Goal: Transaction & Acquisition: Obtain resource

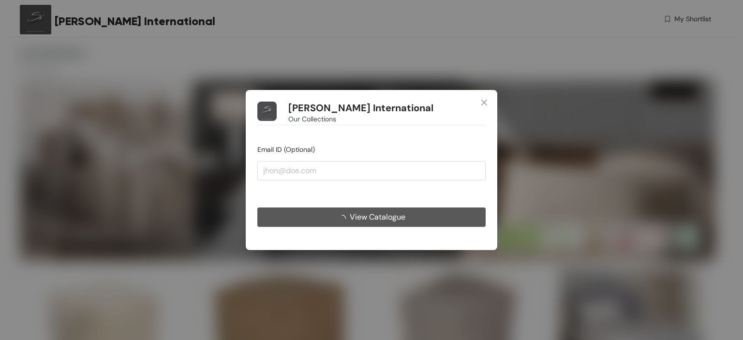
click at [386, 217] on span "View Catalogue" at bounding box center [378, 217] width 56 height 12
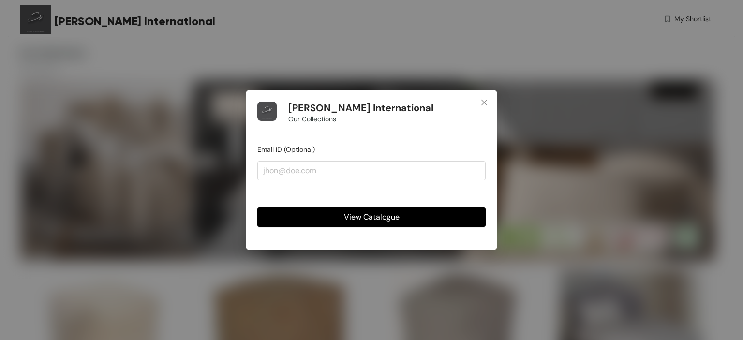
click at [371, 218] on span "View Catalogue" at bounding box center [372, 217] width 56 height 12
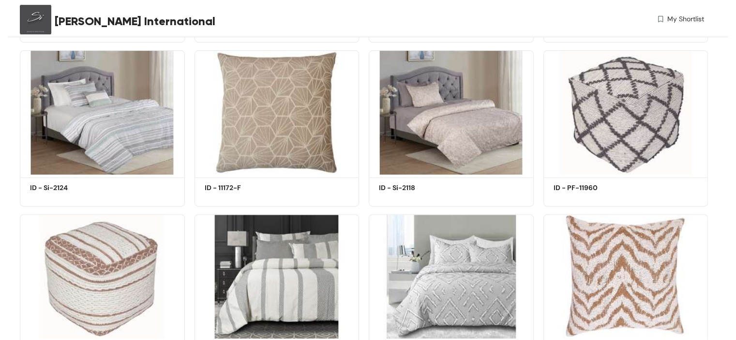
scroll to position [373, 0]
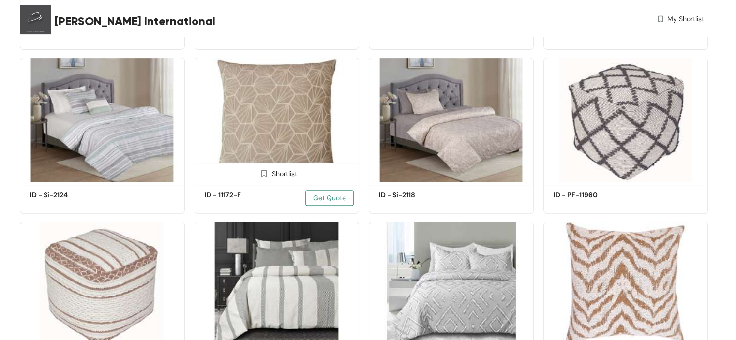
click at [328, 197] on span "Get Quote" at bounding box center [329, 198] width 33 height 11
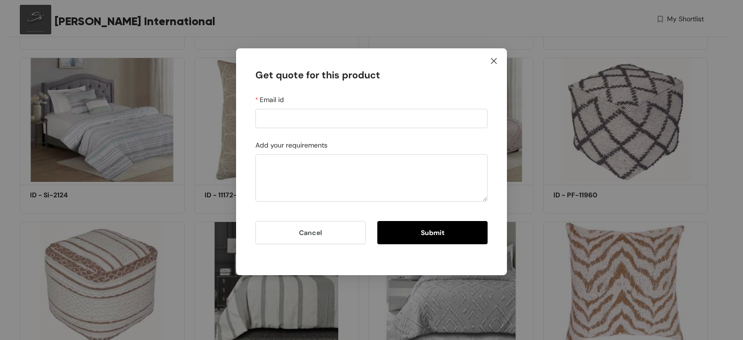
drag, startPoint x: 495, startPoint y: 59, endPoint x: 510, endPoint y: 94, distance: 38.6
click at [494, 59] on icon "close" at bounding box center [494, 61] width 8 height 8
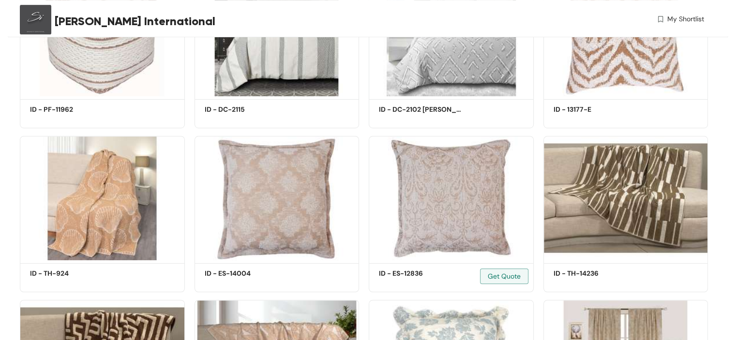
scroll to position [712, 0]
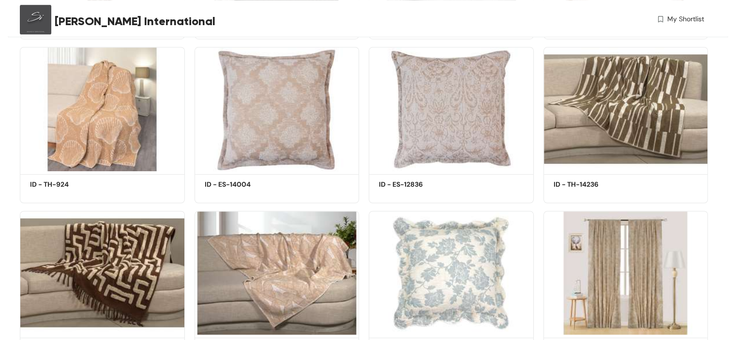
click at [666, 13] on div "[PERSON_NAME] International My Shortlist" at bounding box center [362, 21] width 684 height 42
click at [658, 19] on img at bounding box center [660, 19] width 9 height 10
